Goal: Browse casually

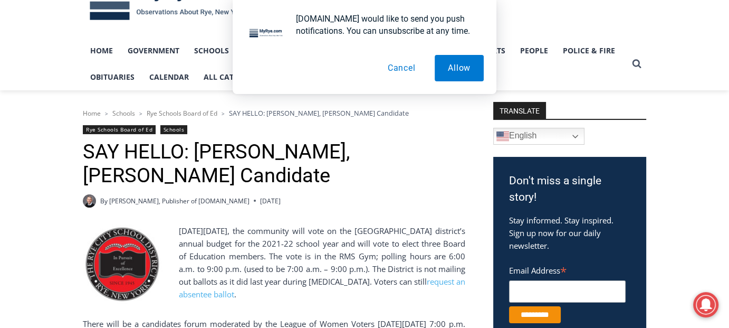
scroll to position [87, 0]
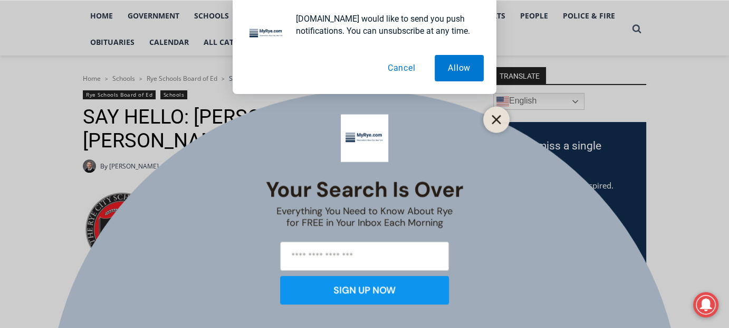
click at [494, 120] on icon "Close" at bounding box center [496, 118] width 9 height 9
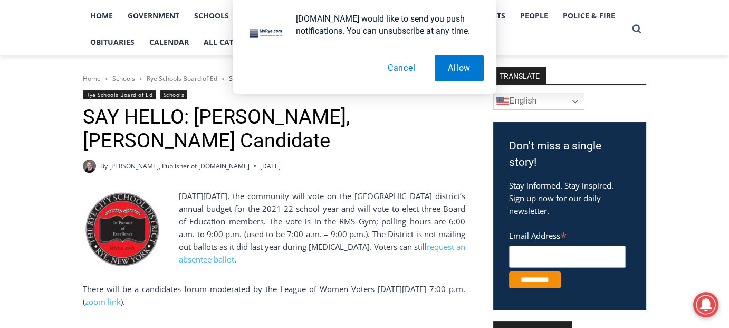
click at [399, 72] on button "Cancel" at bounding box center [402, 68] width 54 height 26
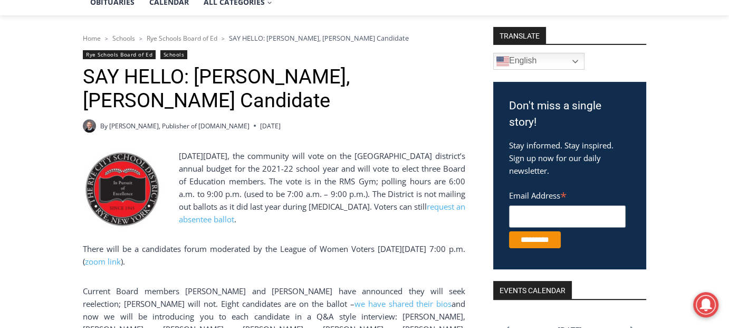
scroll to position [0, 0]
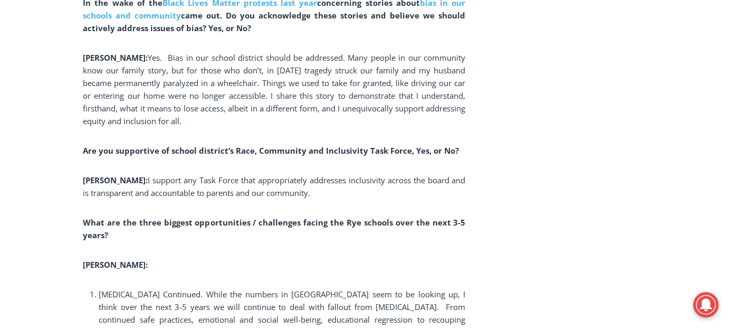
scroll to position [1178, 0]
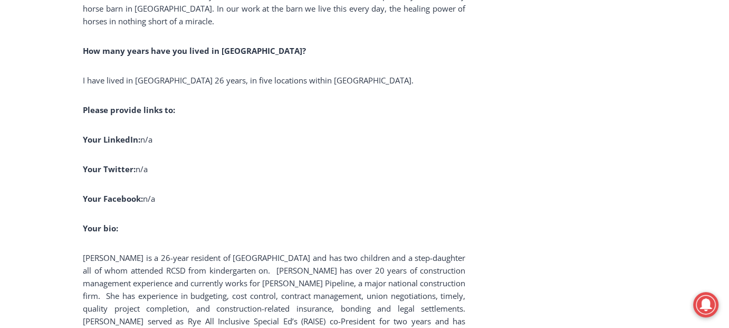
scroll to position [2172, 0]
